Goal: Check status

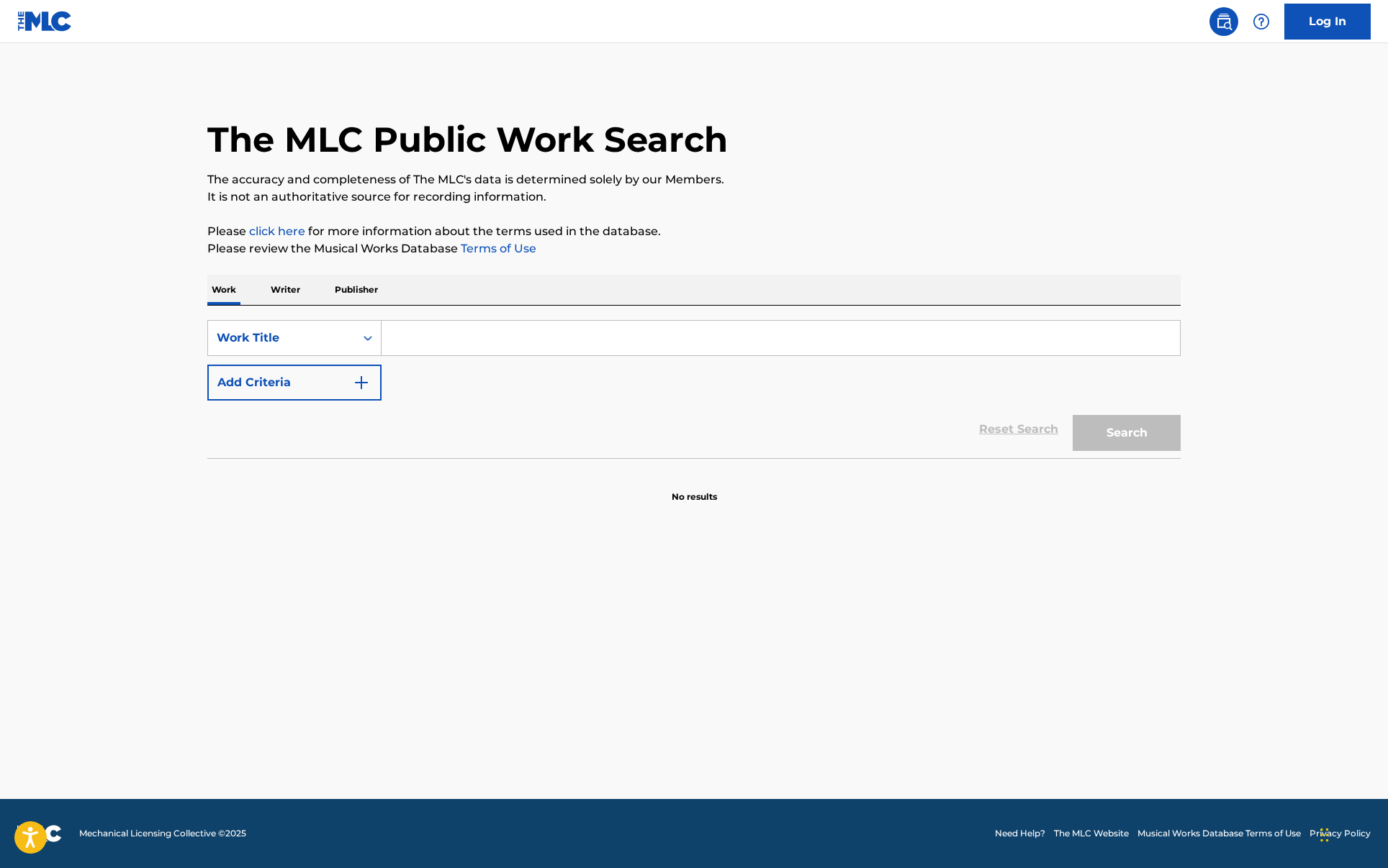
click at [1318, 32] on link "Log In" at bounding box center [1327, 22] width 86 height 36
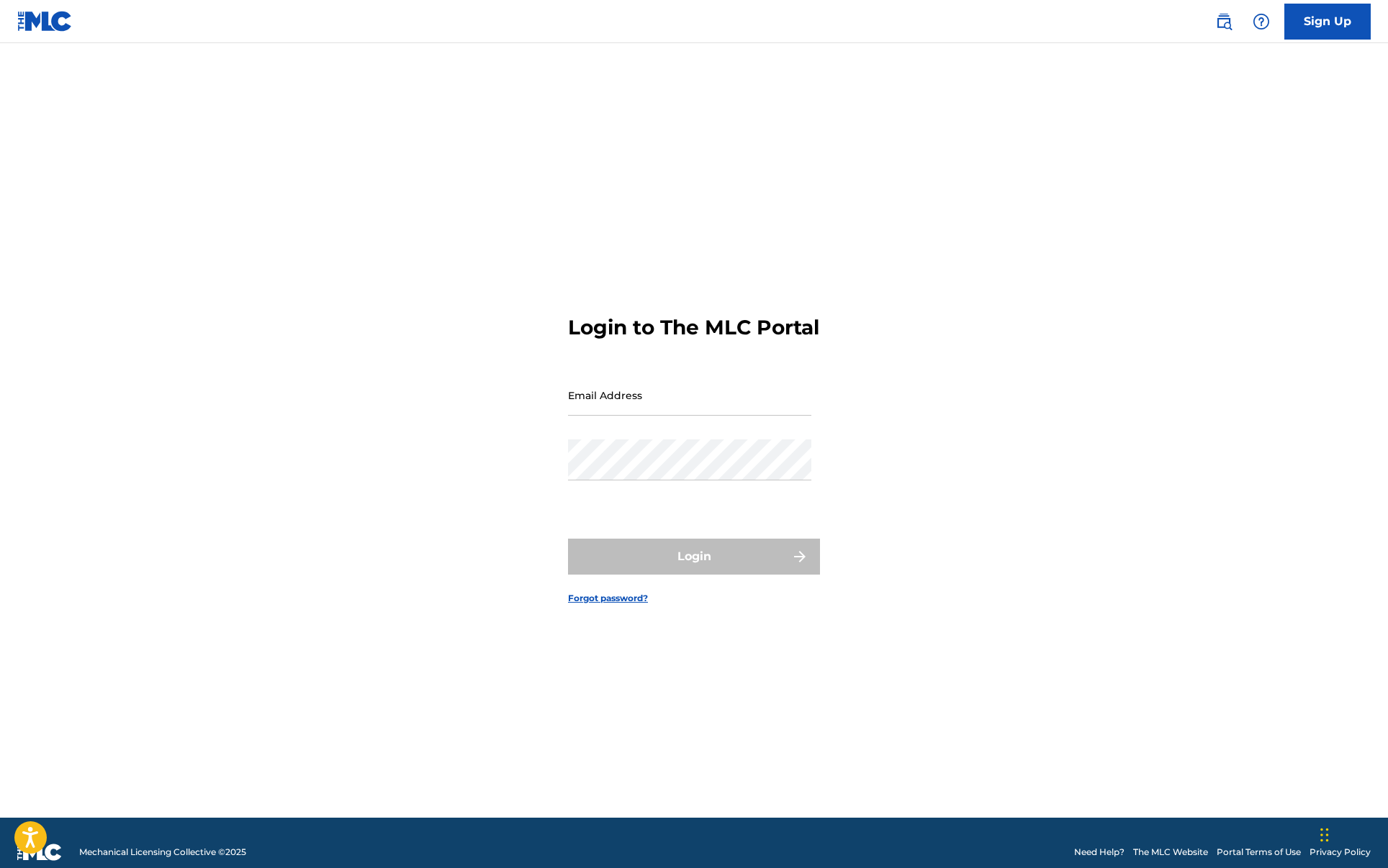
click at [660, 416] on input "Email Address" at bounding box center [689, 394] width 243 height 41
type input "[PERSON_NAME][EMAIL_ADDRESS][DOMAIN_NAME]"
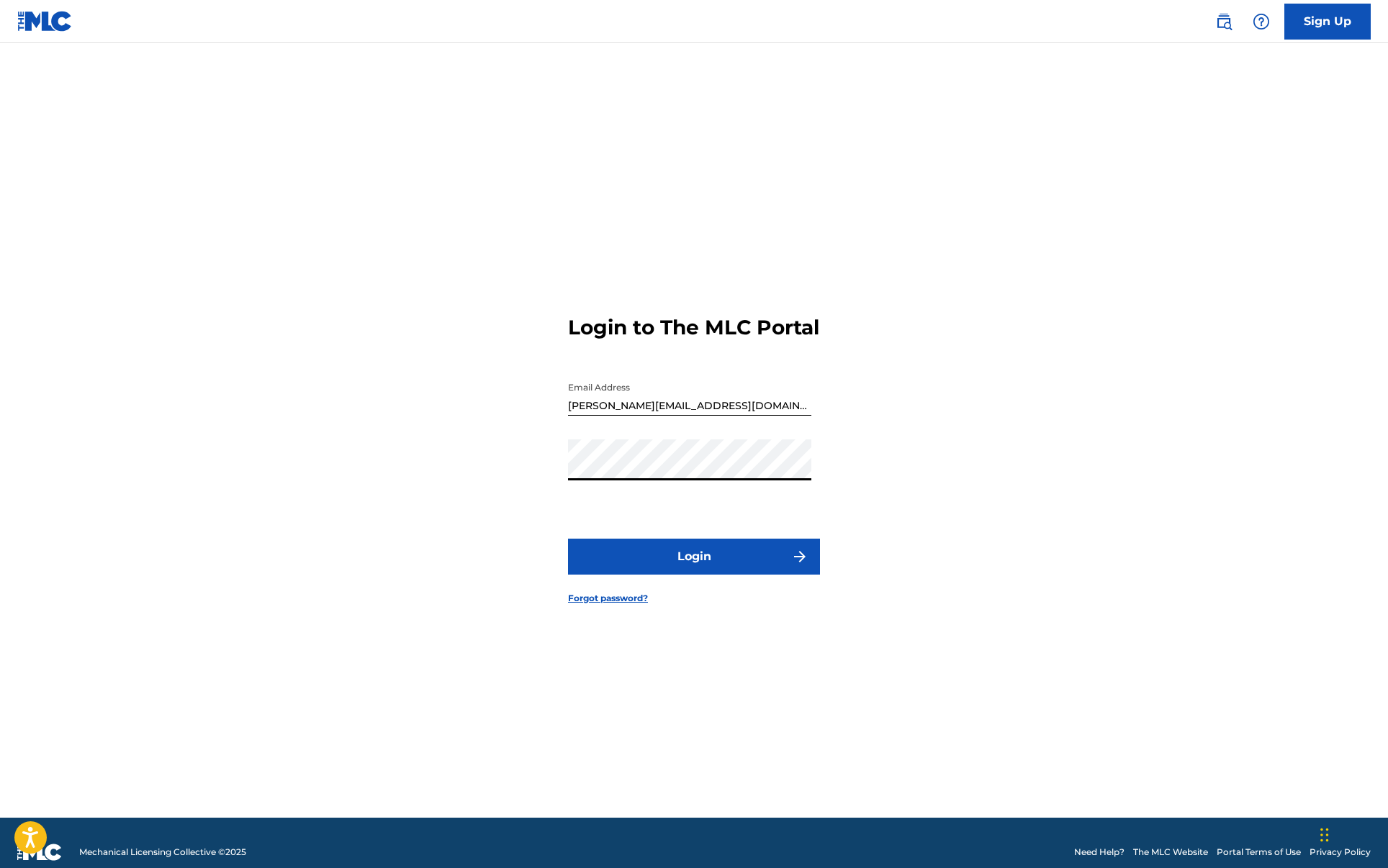
click at [699, 575] on button "Login" at bounding box center [694, 557] width 252 height 36
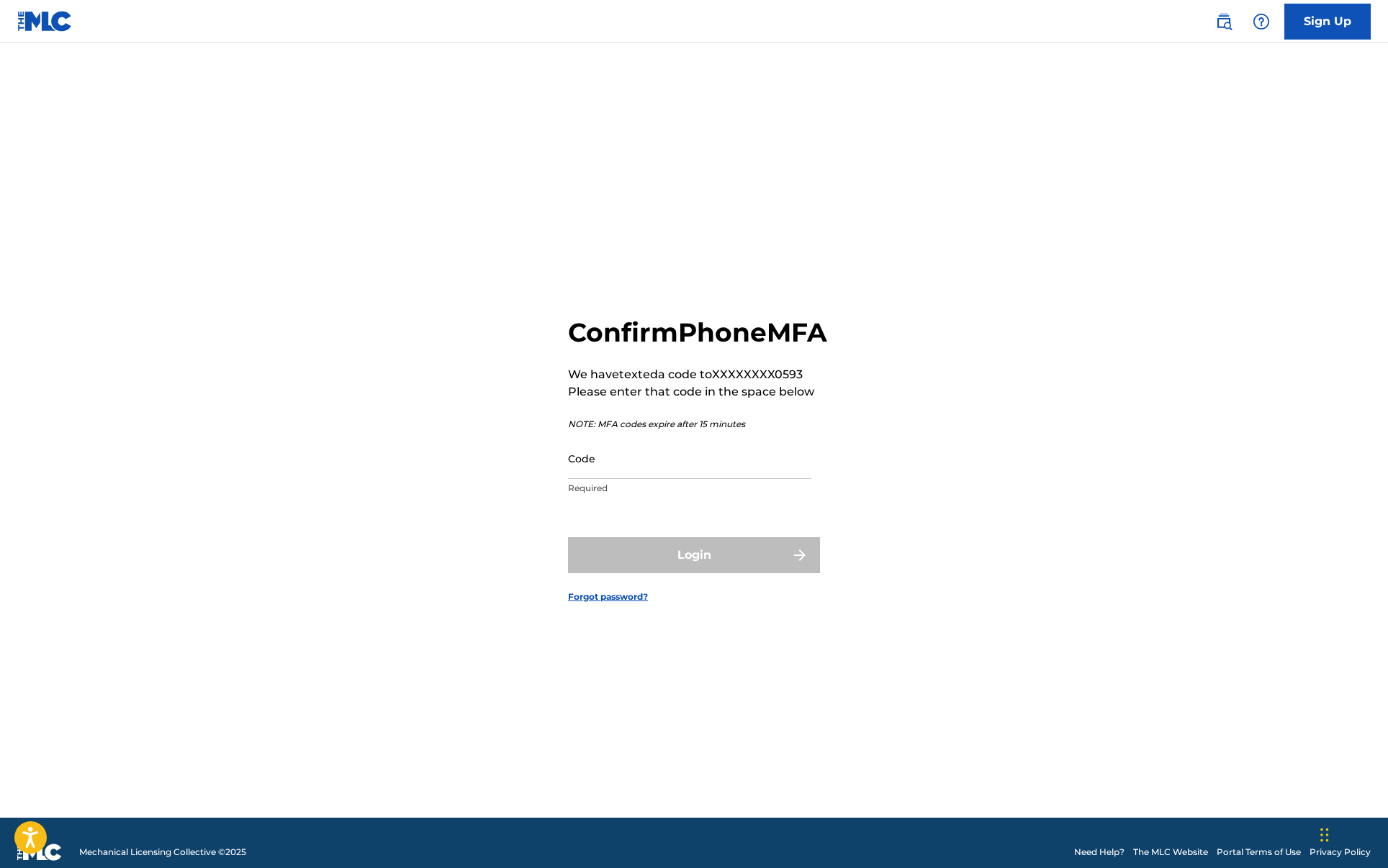
click at [602, 480] on input "Code" at bounding box center [689, 458] width 243 height 41
paste input "636799"
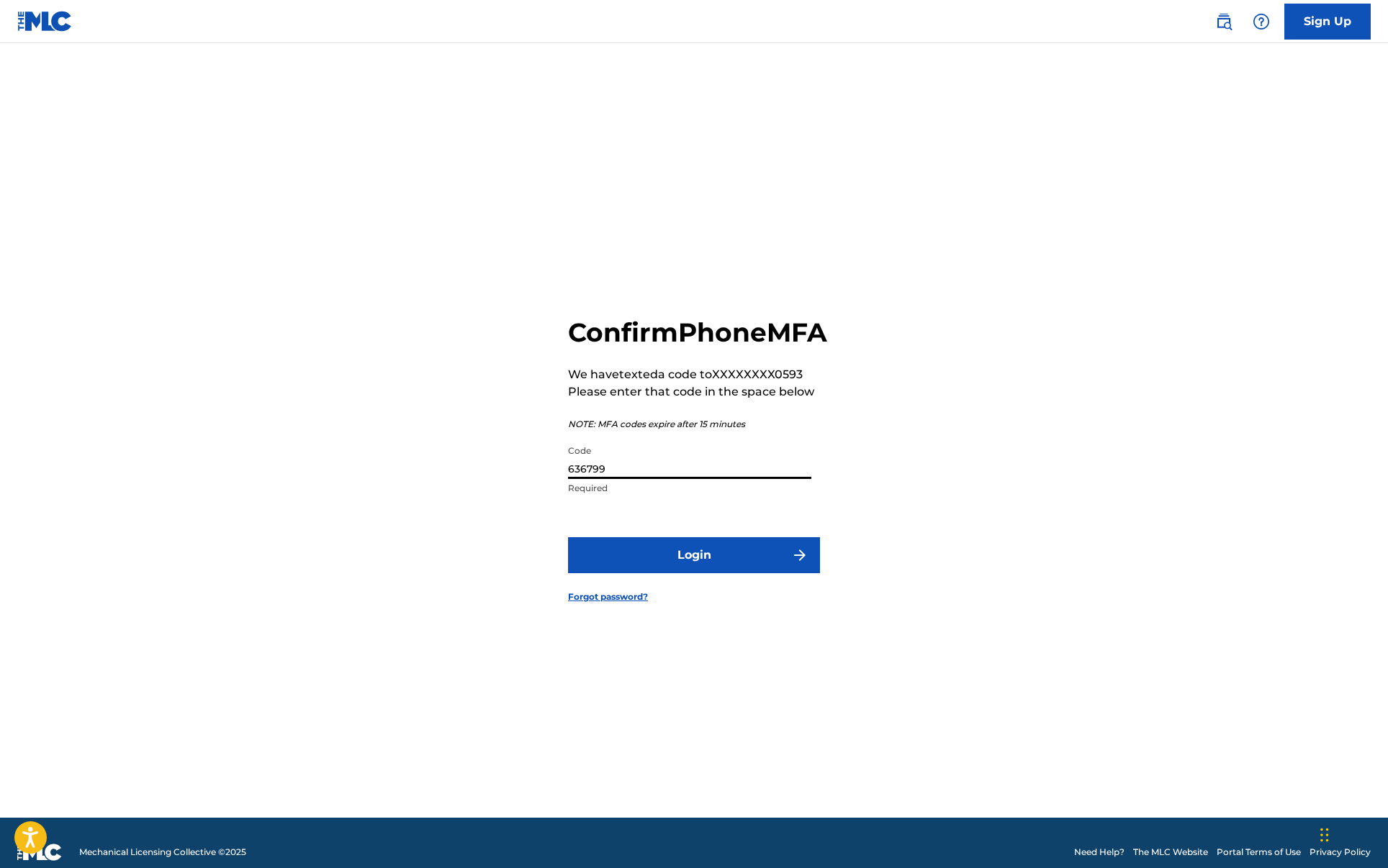
type input "636799"
click at [568, 537] on button "Login" at bounding box center [694, 555] width 252 height 36
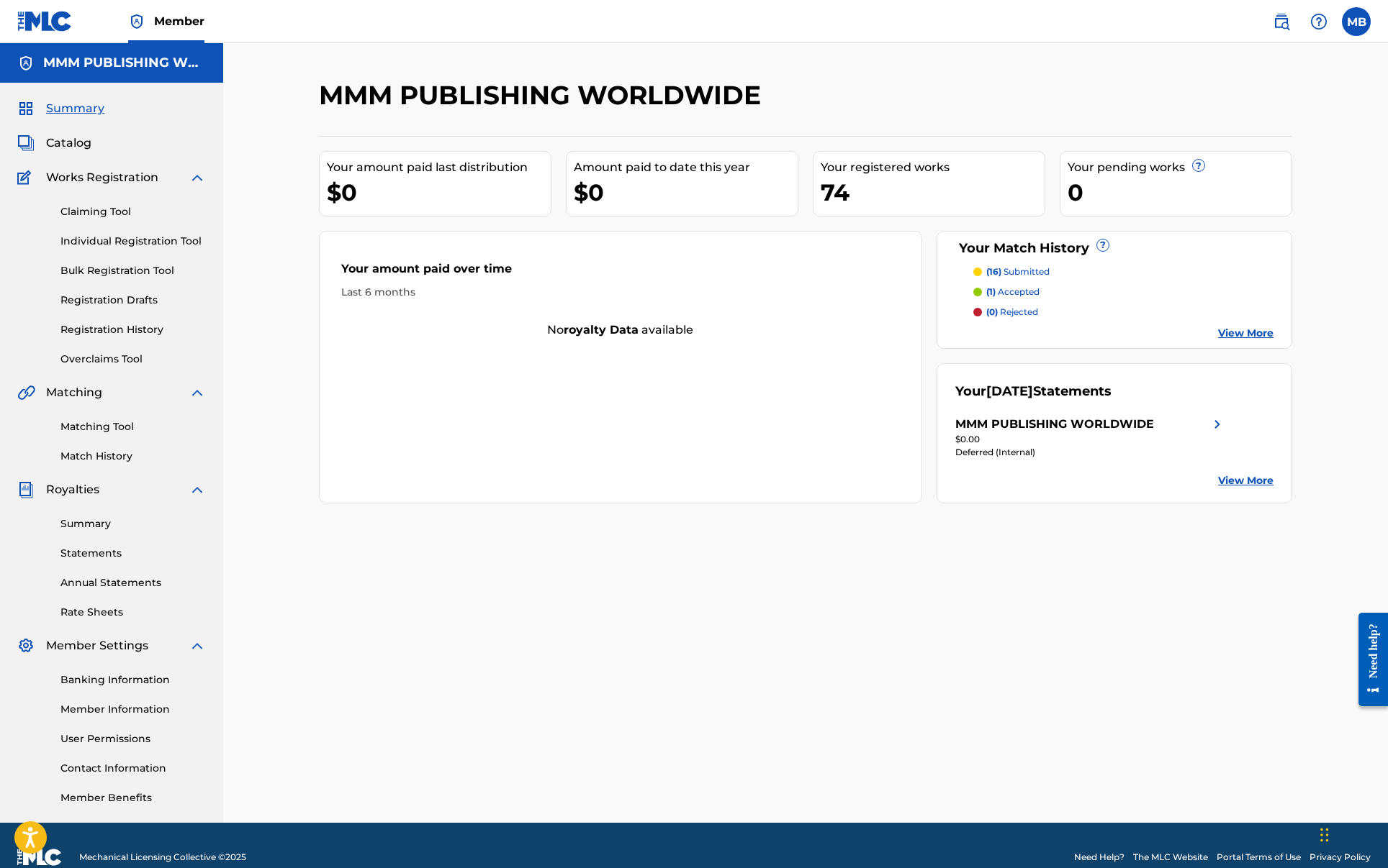
click at [1032, 418] on div "MMM PUBLISHING WORLDWIDE" at bounding box center [1054, 424] width 198 height 17
